Goal: Book appointment/travel/reservation

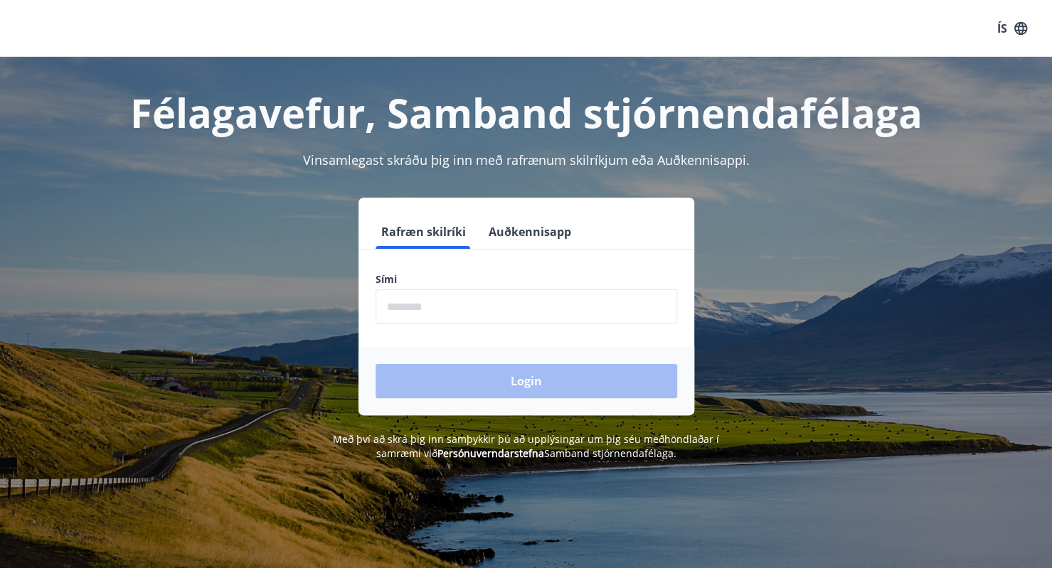
click at [458, 309] on input "phone" at bounding box center [527, 307] width 302 height 35
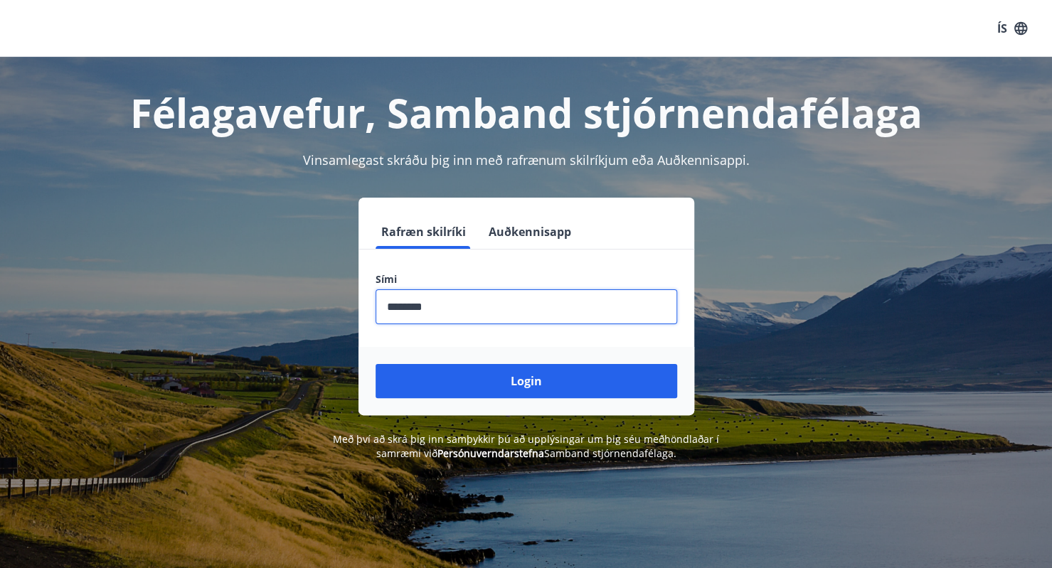
type input "********"
click at [376, 364] on button "Login" at bounding box center [527, 381] width 302 height 34
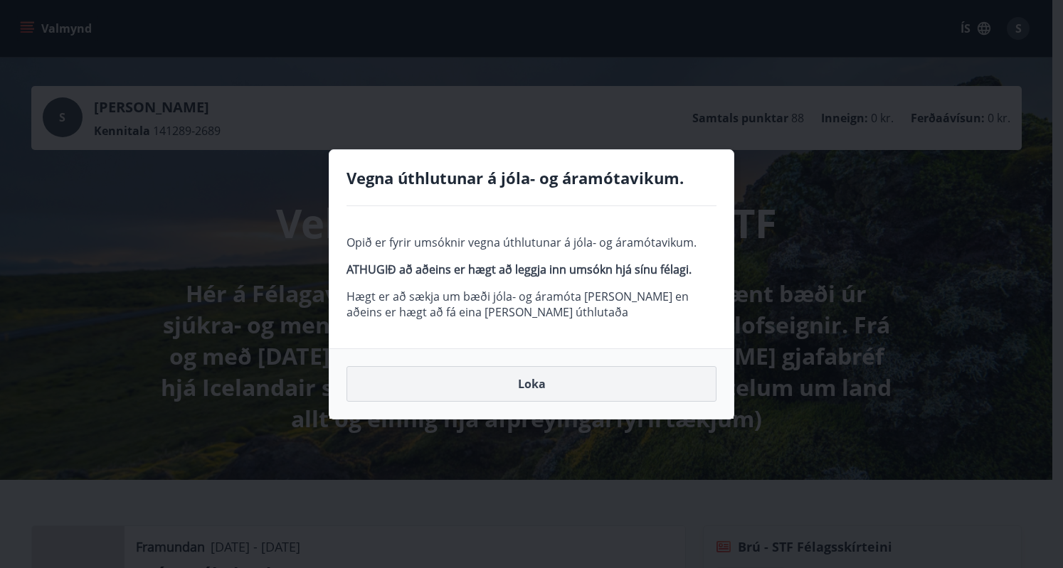
click at [533, 386] on button "Loka" at bounding box center [531, 384] width 370 height 36
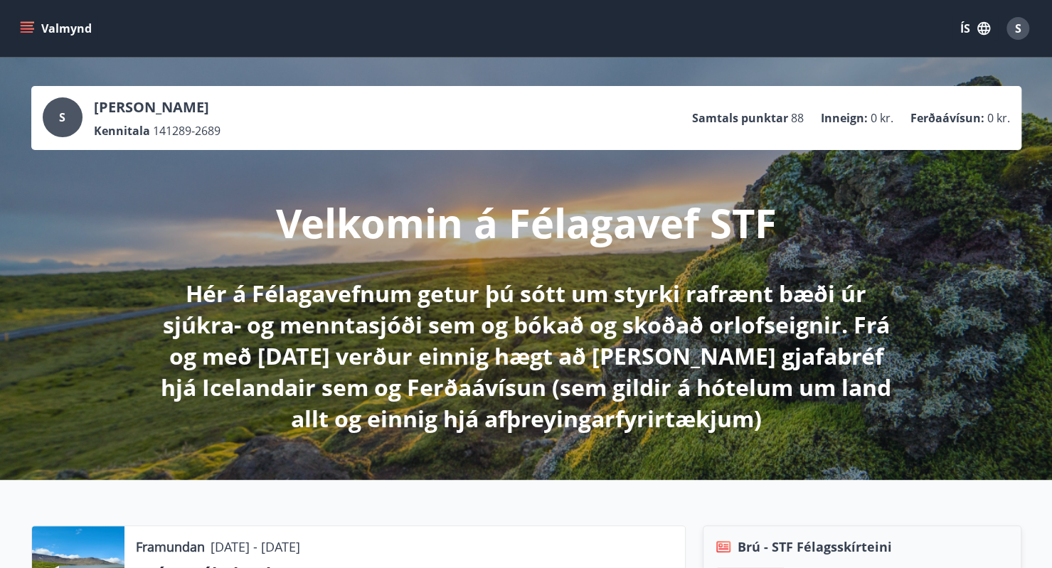
click at [23, 23] on icon "menu" at bounding box center [27, 28] width 14 height 14
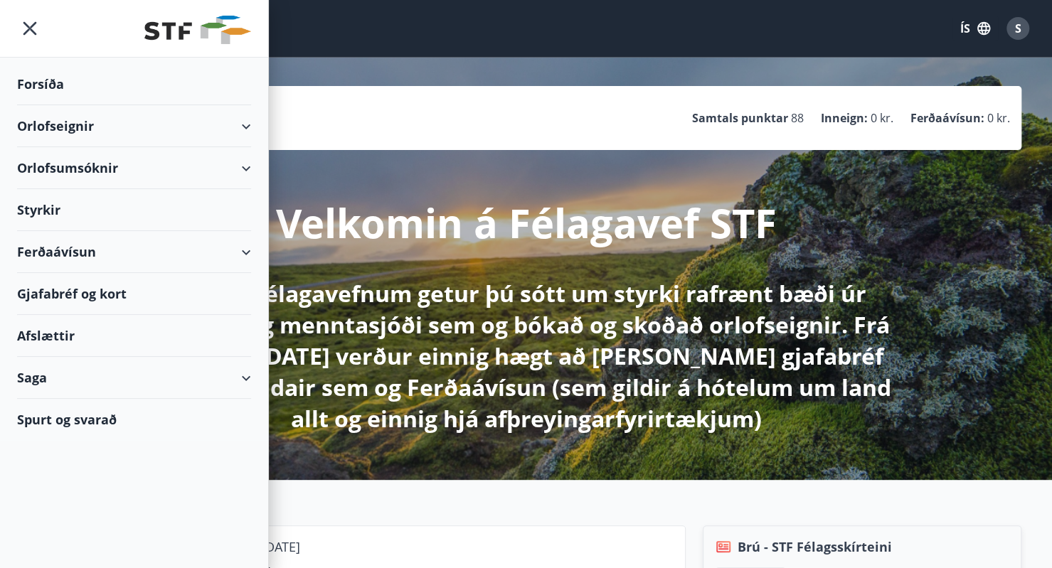
click at [251, 127] on icon at bounding box center [246, 126] width 17 height 17
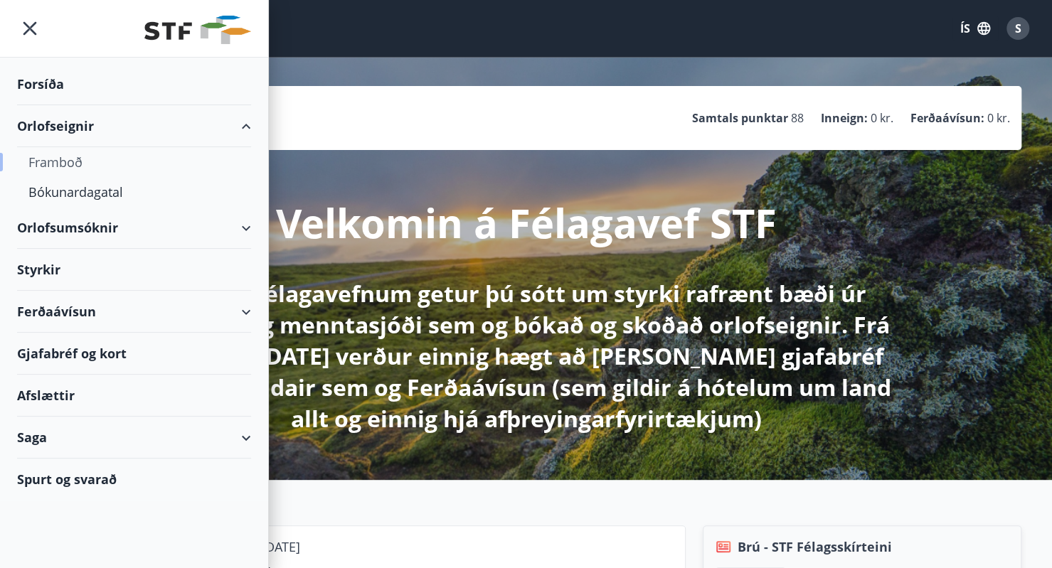
click at [64, 161] on div "Framboð" at bounding box center [133, 162] width 211 height 30
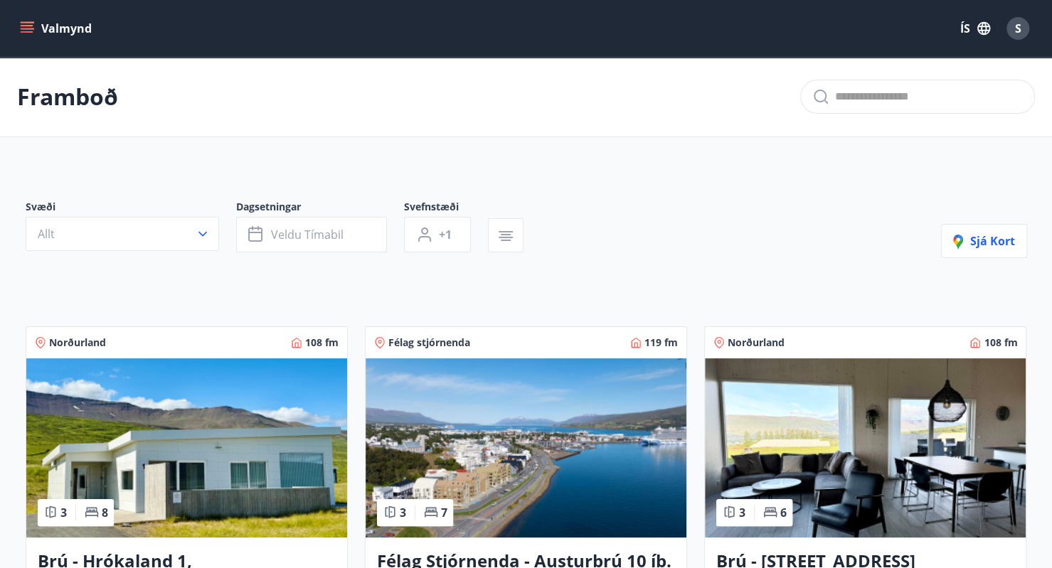
click at [38, 29] on button "Valmynd" at bounding box center [57, 29] width 80 height 26
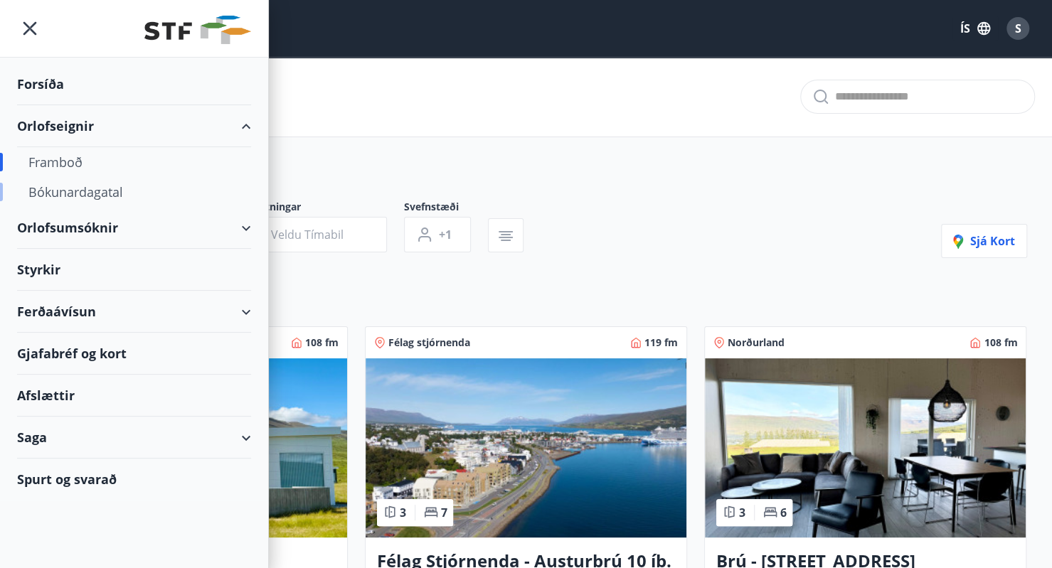
click at [115, 193] on div "Bókunardagatal" at bounding box center [133, 192] width 211 height 30
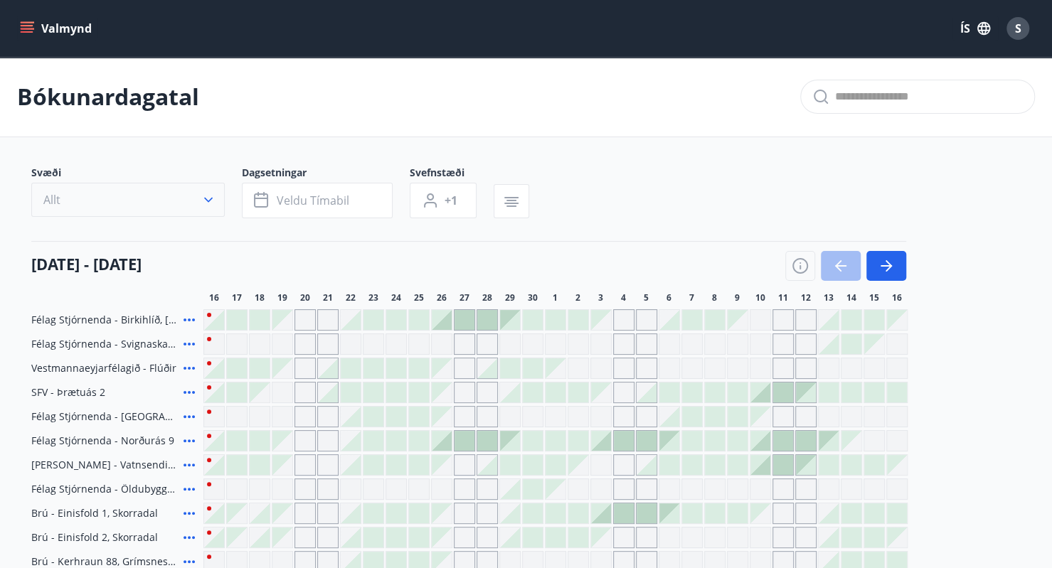
click at [196, 198] on button "Allt" at bounding box center [128, 200] width 194 height 34
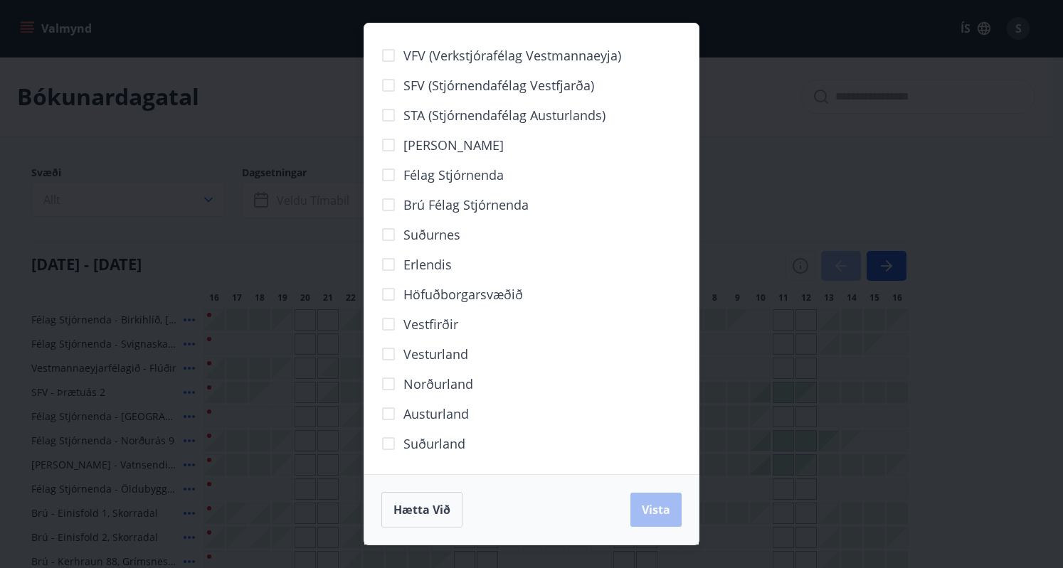
click at [443, 201] on span "Brú félag stjórnenda" at bounding box center [465, 205] width 125 height 18
drag, startPoint x: 646, startPoint y: 510, endPoint x: 420, endPoint y: 371, distance: 265.8
click at [647, 510] on span "Vista" at bounding box center [656, 510] width 28 height 16
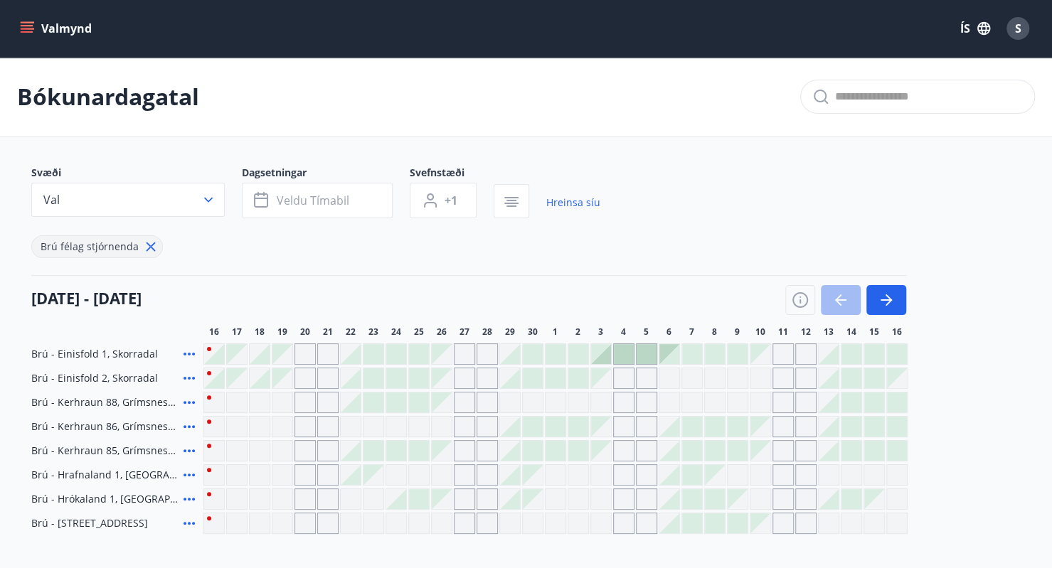
scroll to position [141, 0]
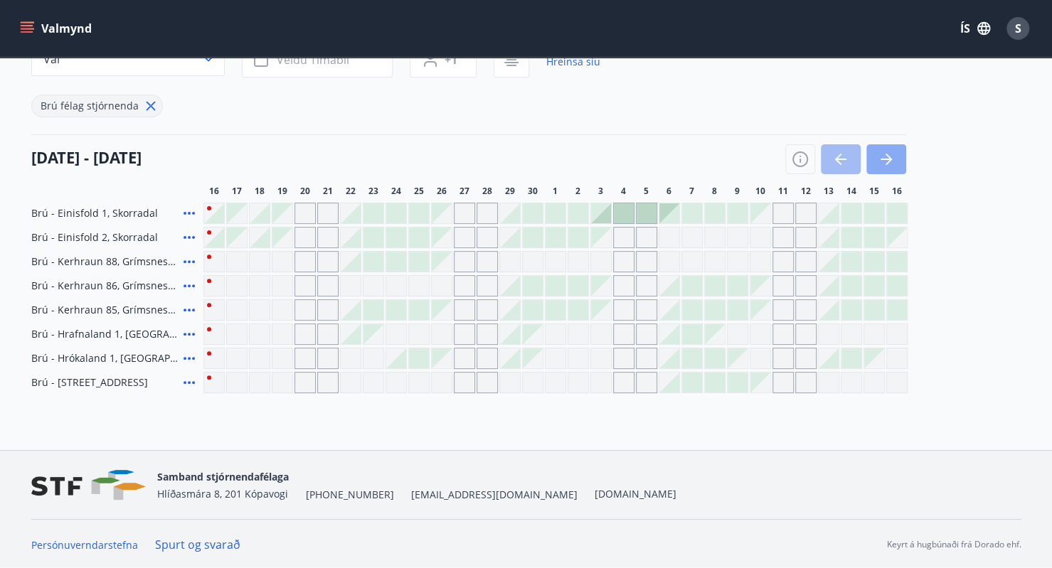
click at [890, 160] on icon "button" at bounding box center [889, 159] width 6 height 11
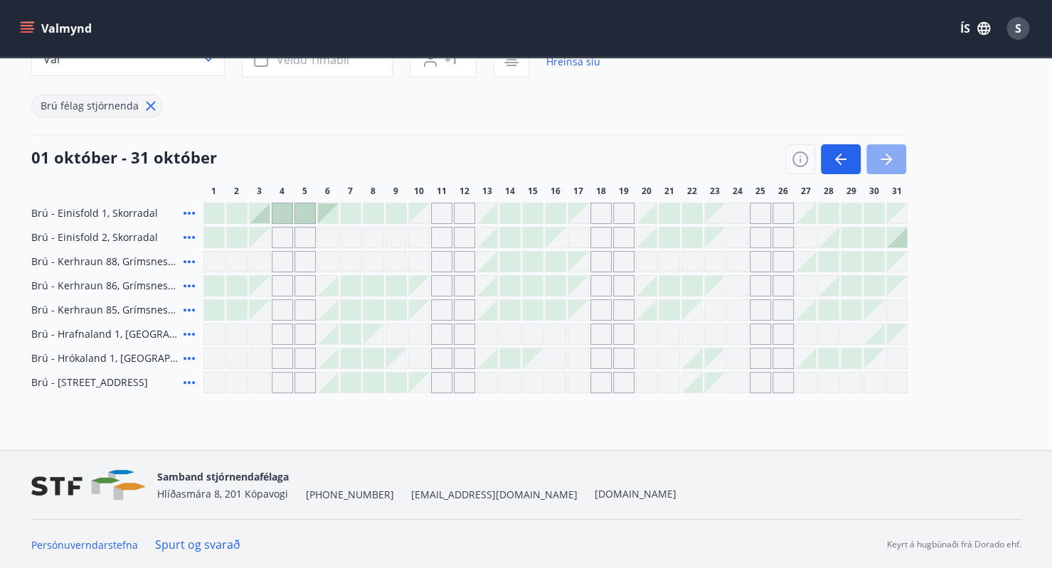
click at [887, 156] on icon "button" at bounding box center [889, 159] width 6 height 11
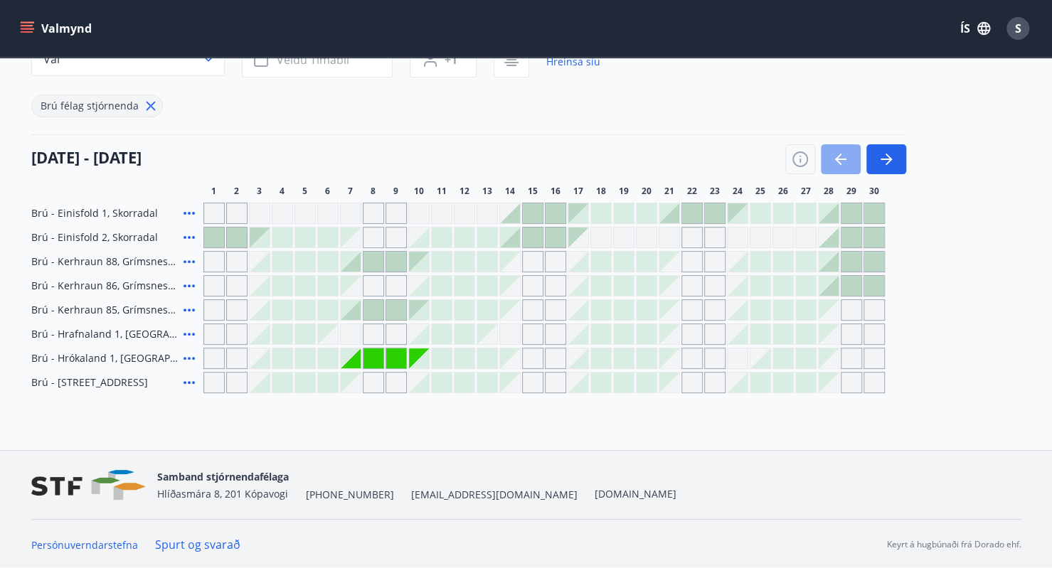
click at [842, 159] on icon "button" at bounding box center [840, 159] width 11 height 1
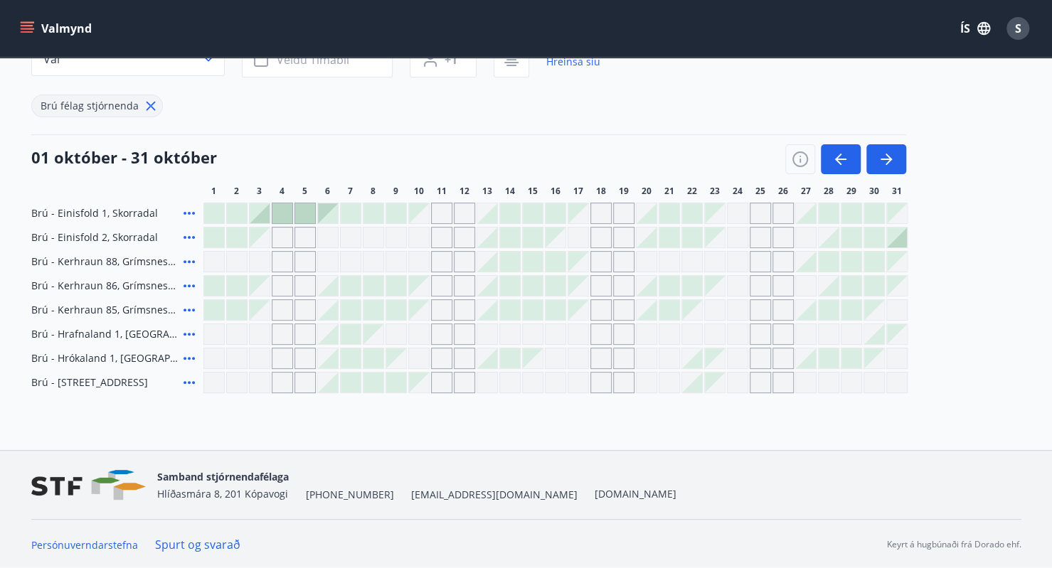
click at [761, 334] on div "Gráir dagar eru ekki bókanlegir" at bounding box center [760, 334] width 21 height 21
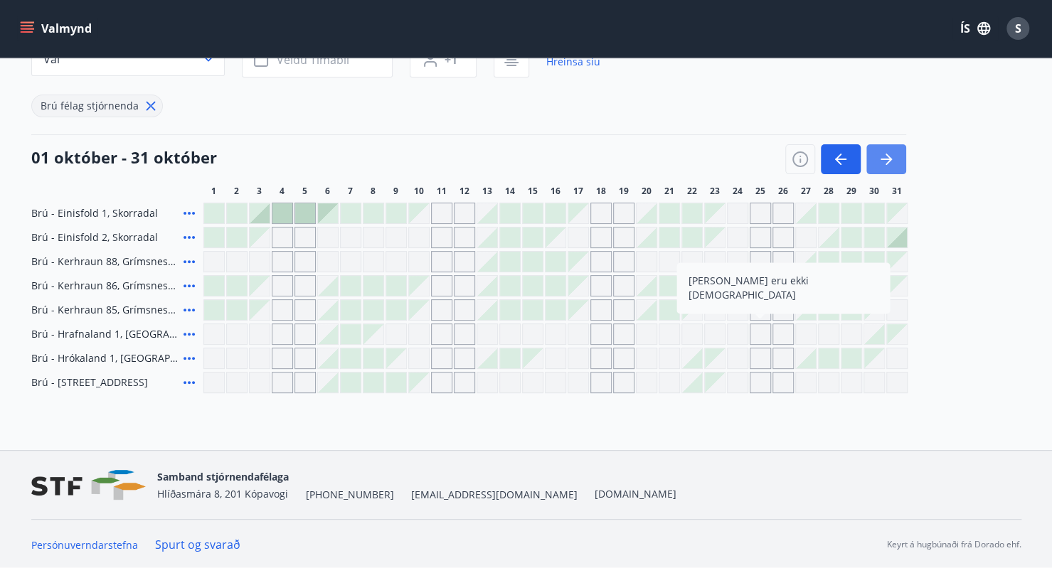
click at [882, 164] on icon "button" at bounding box center [886, 159] width 17 height 17
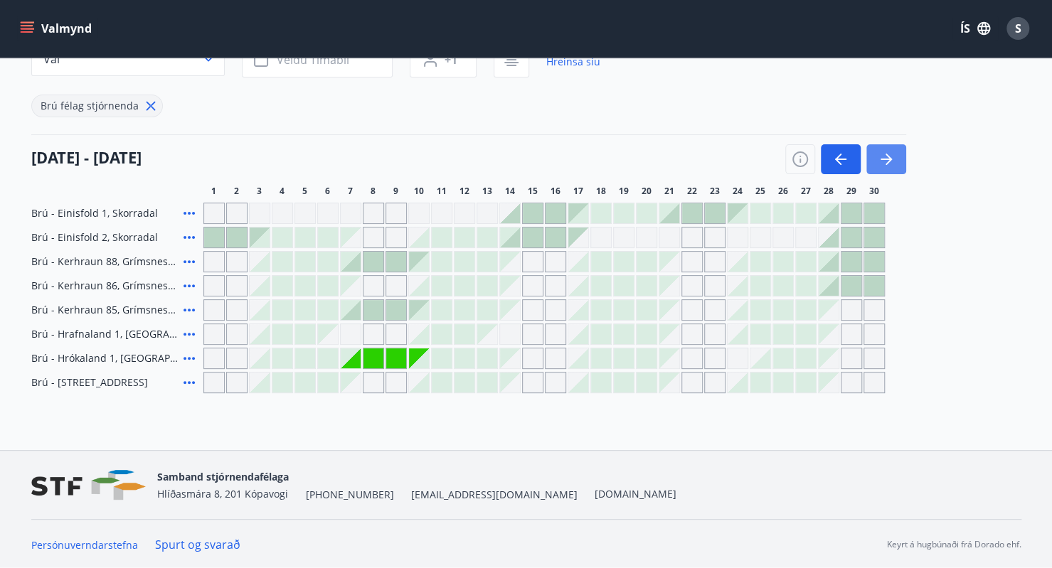
click at [882, 164] on icon "button" at bounding box center [886, 159] width 17 height 17
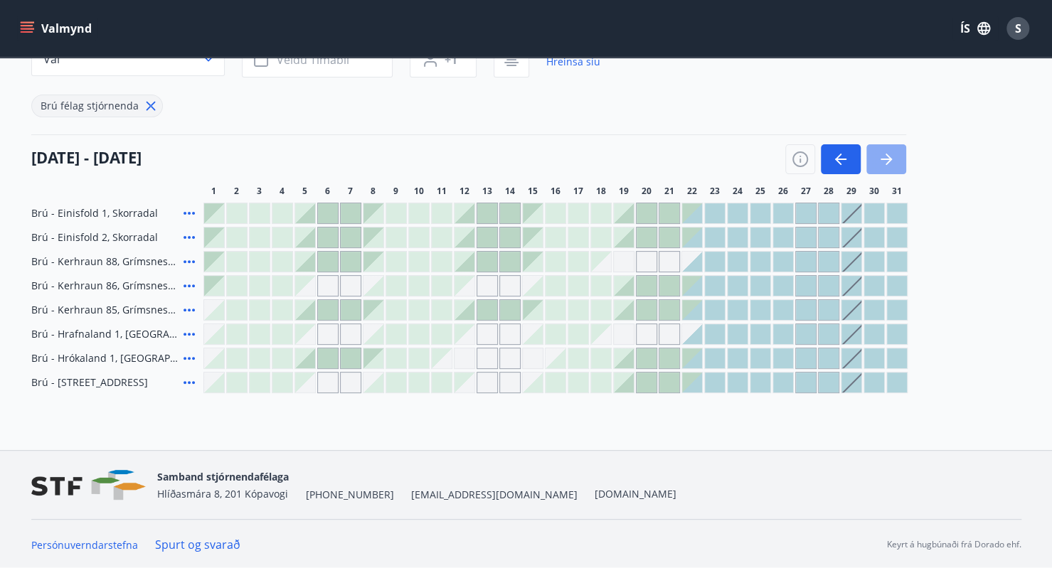
click at [891, 164] on icon "button" at bounding box center [886, 159] width 17 height 17
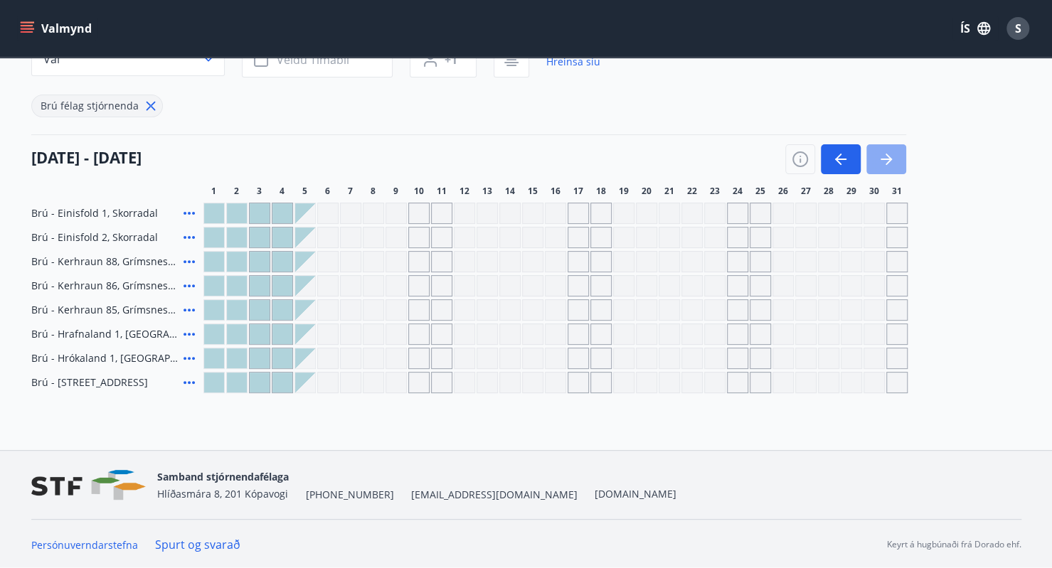
click at [891, 164] on icon "button" at bounding box center [886, 159] width 17 height 17
